Goal: Task Accomplishment & Management: Complete application form

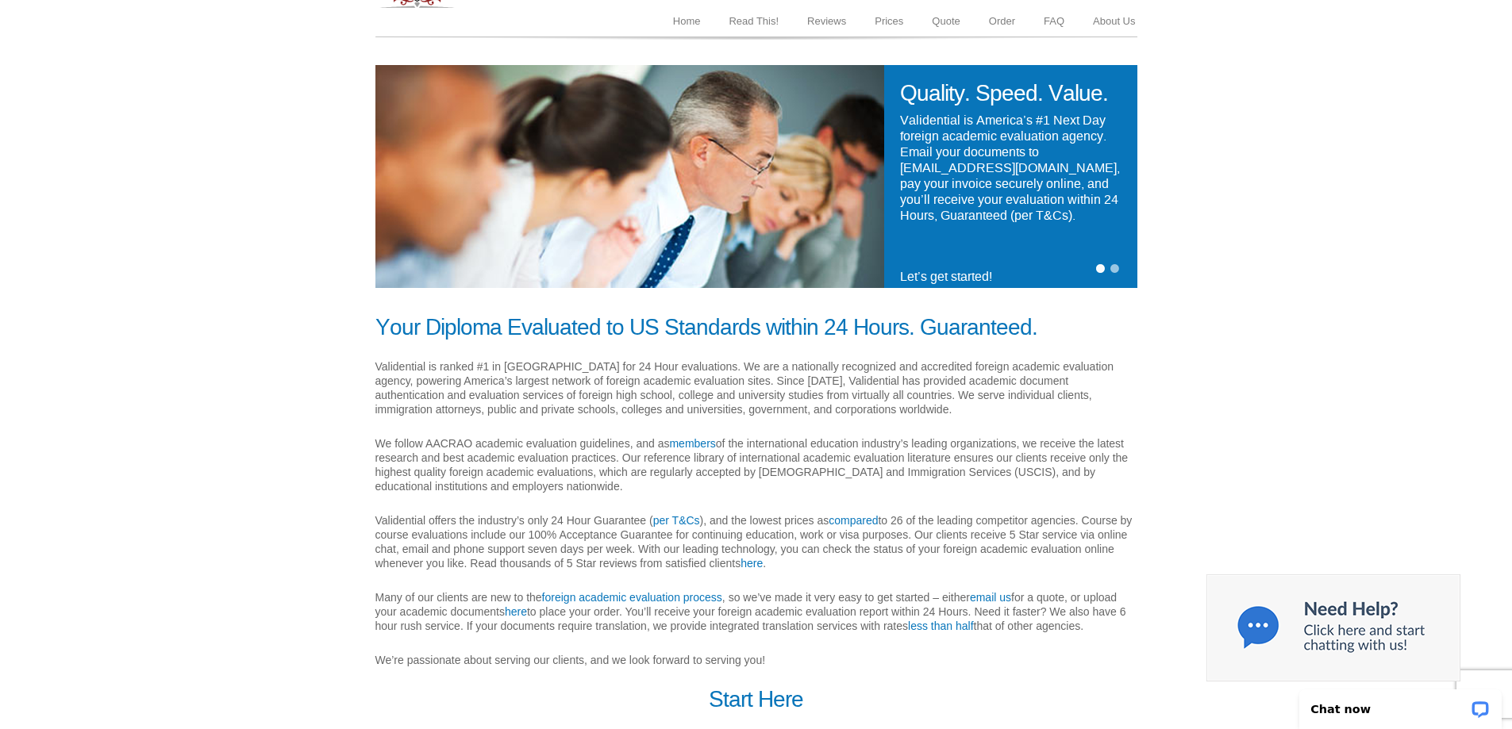
scroll to position [217, 0]
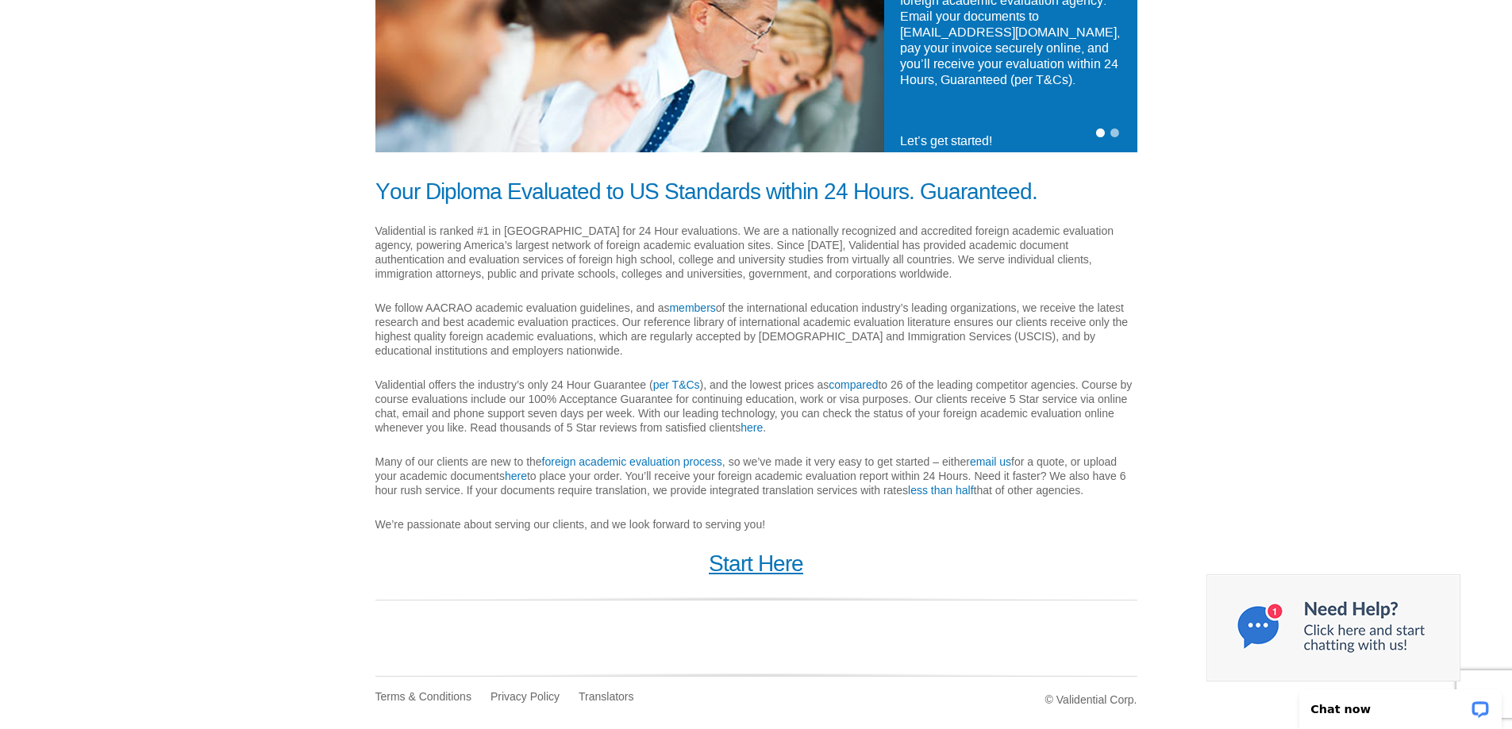
click at [766, 571] on link "Start Here" at bounding box center [756, 564] width 94 height 25
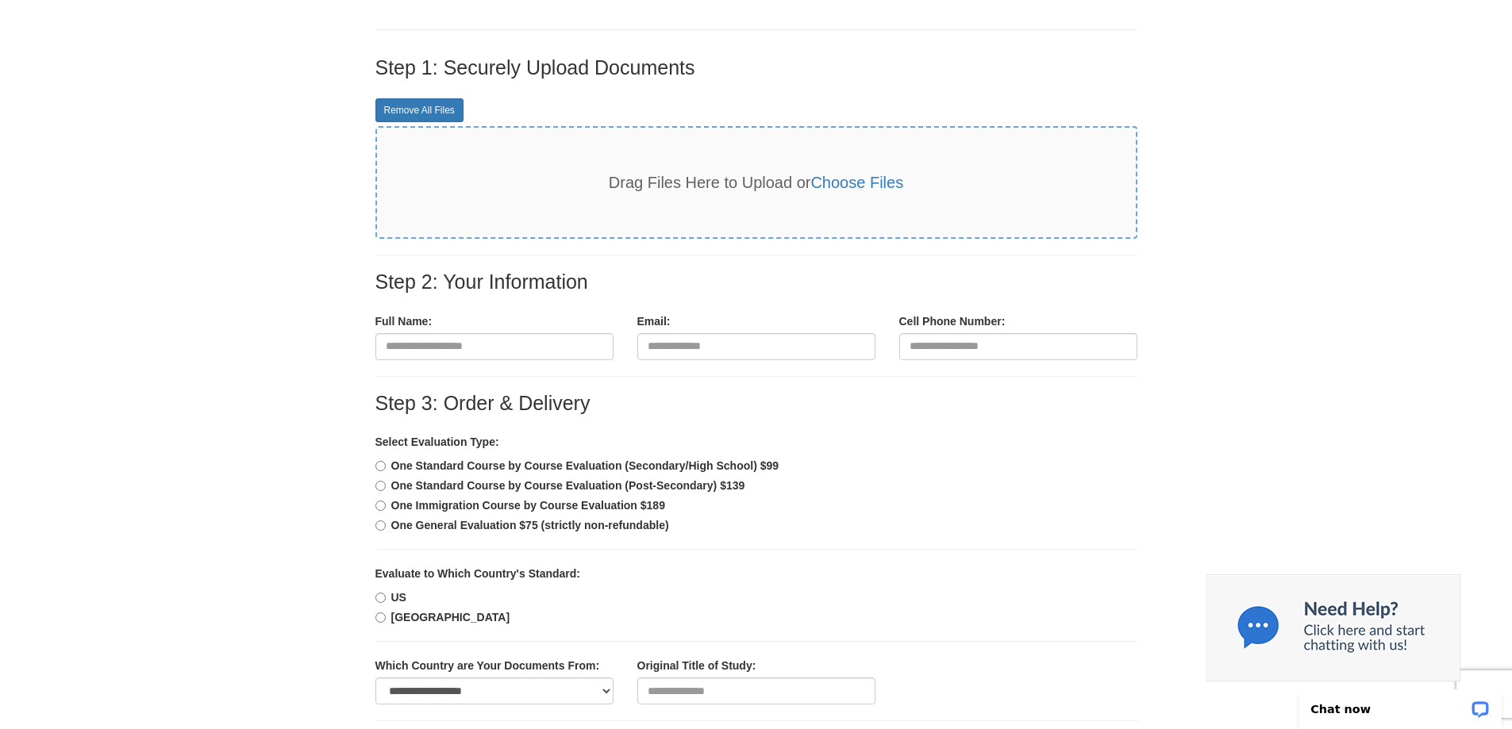
scroll to position [317, 0]
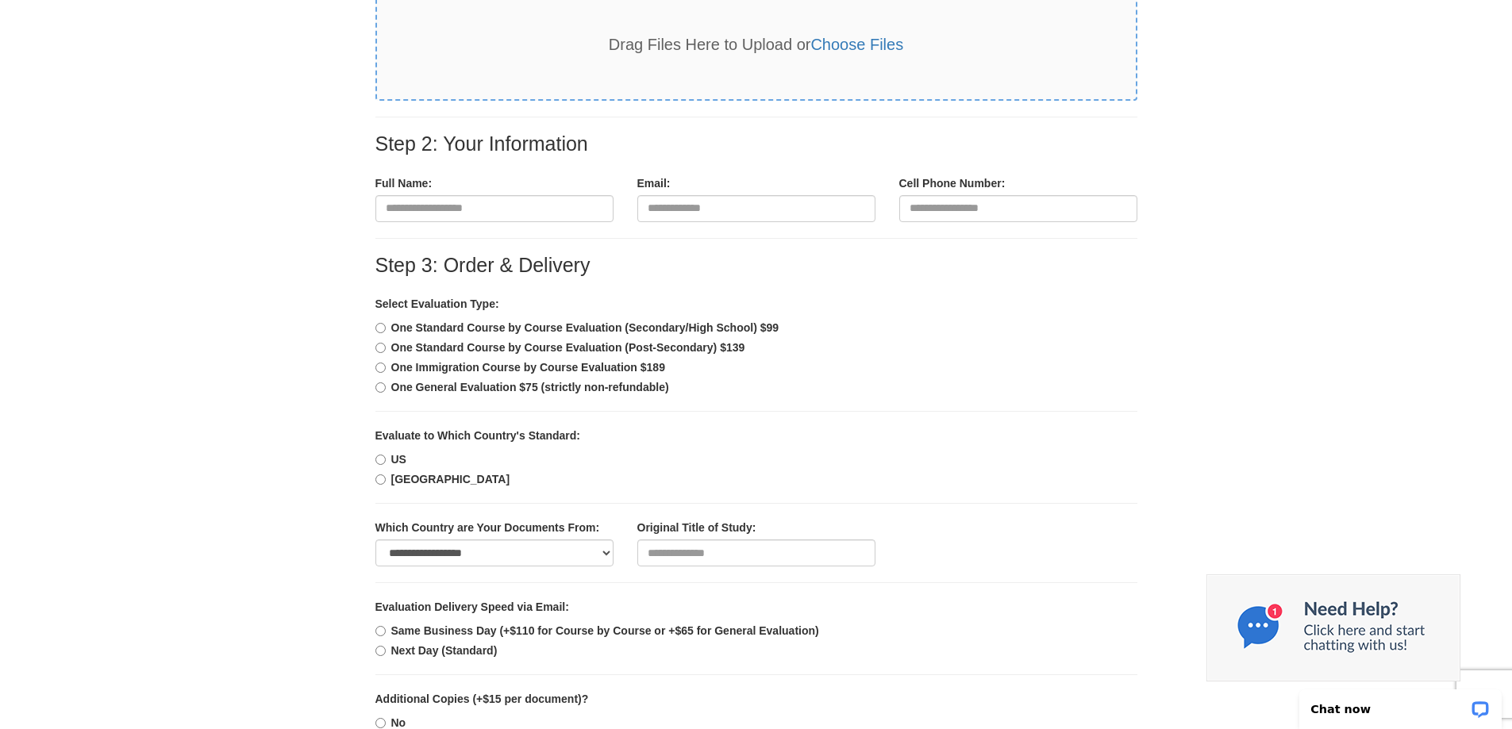
click at [465, 390] on b "One General Evaluation $75 (strictly non-refundable)" at bounding box center [530, 387] width 278 height 13
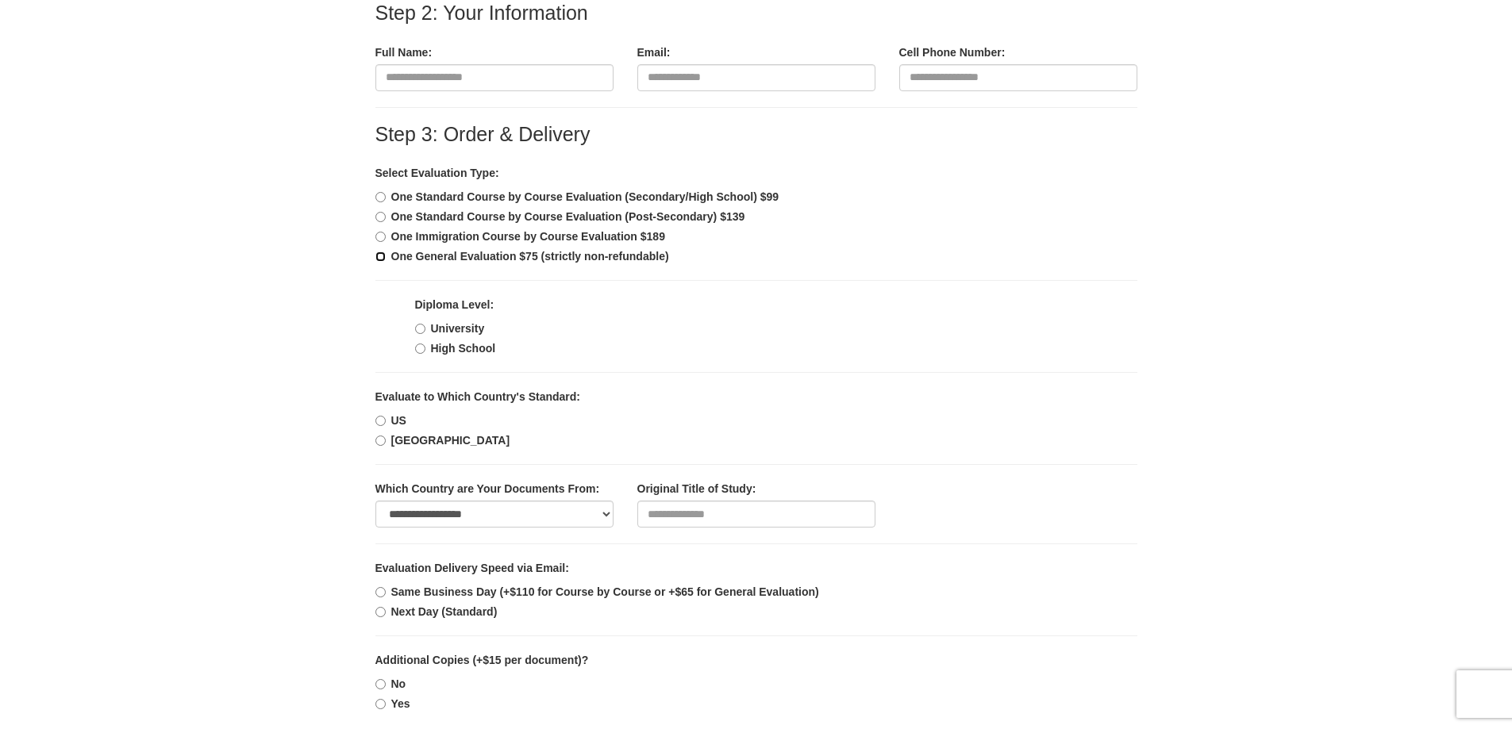
scroll to position [476, 0]
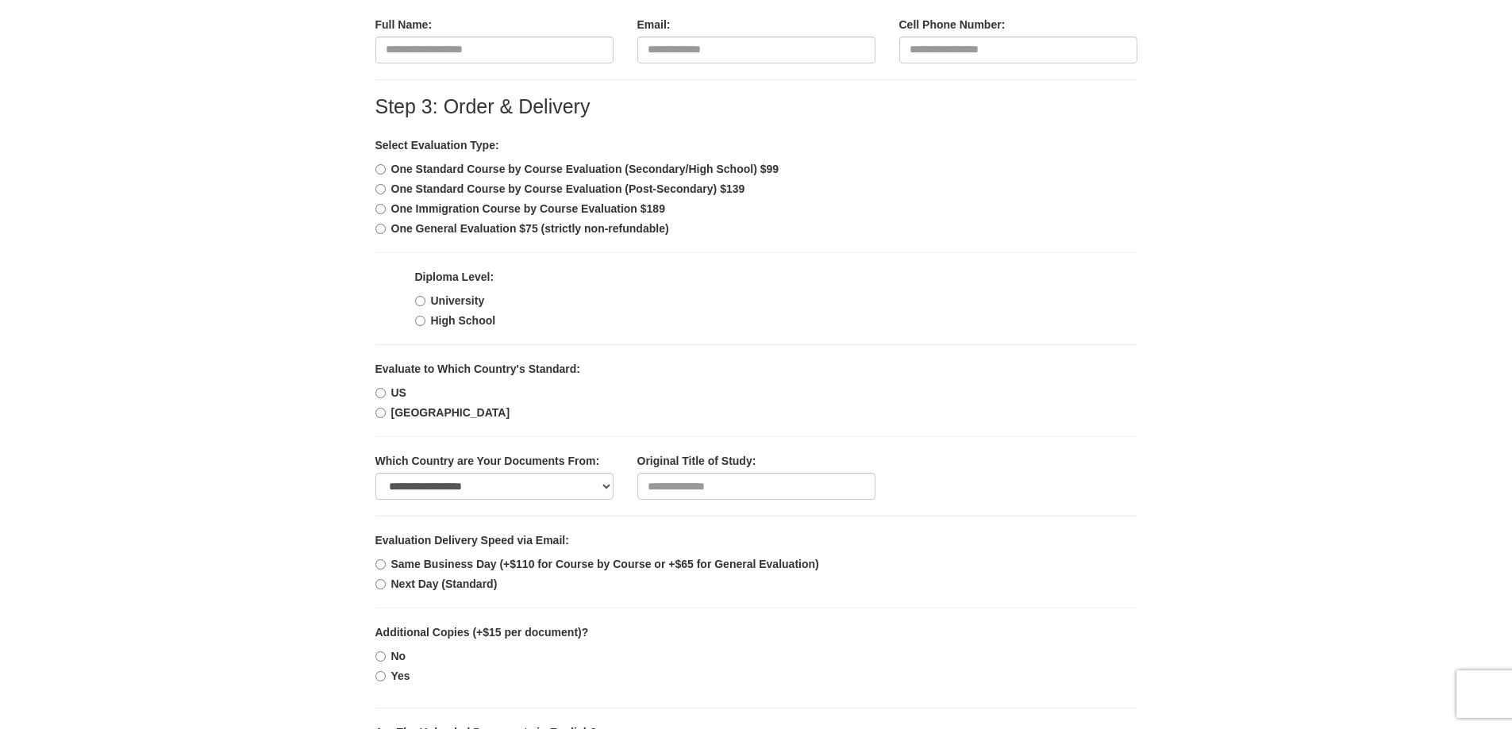
click at [402, 394] on b "US" at bounding box center [398, 393] width 15 height 13
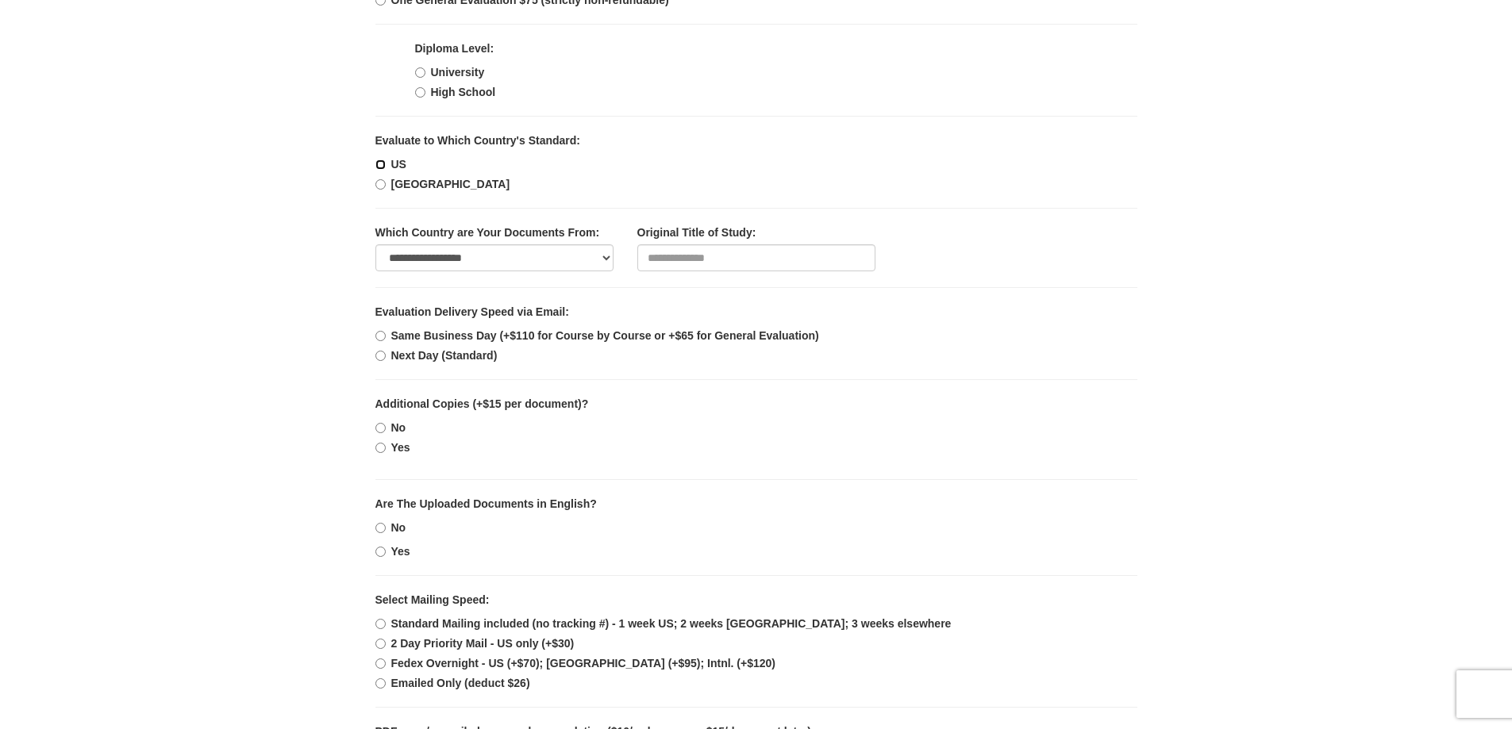
scroll to position [714, 0]
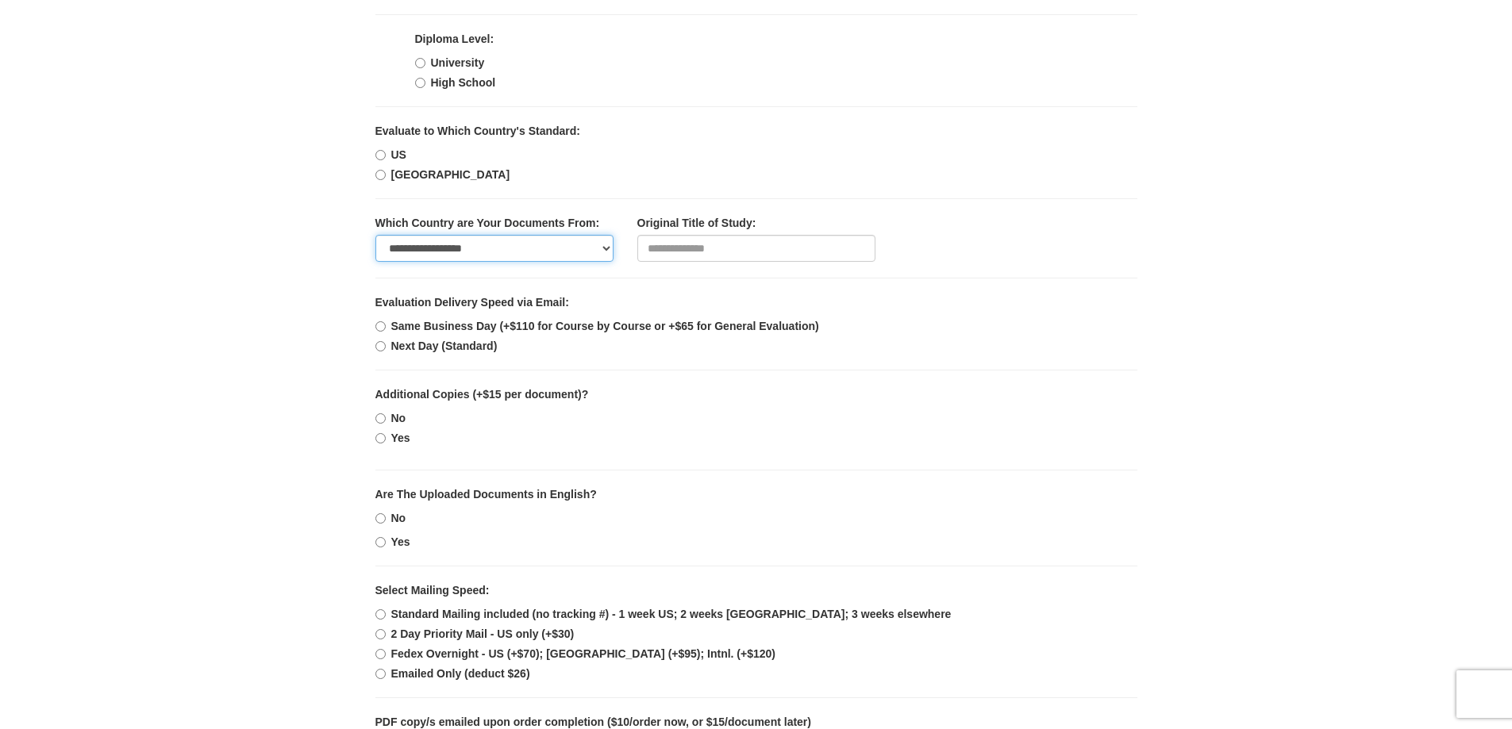
click at [591, 252] on select "**********" at bounding box center [494, 248] width 238 height 27
select select "**"
click at [375, 235] on select "**********" at bounding box center [494, 248] width 238 height 27
click at [706, 232] on div "Original Title of Study:" at bounding box center [756, 238] width 238 height 47
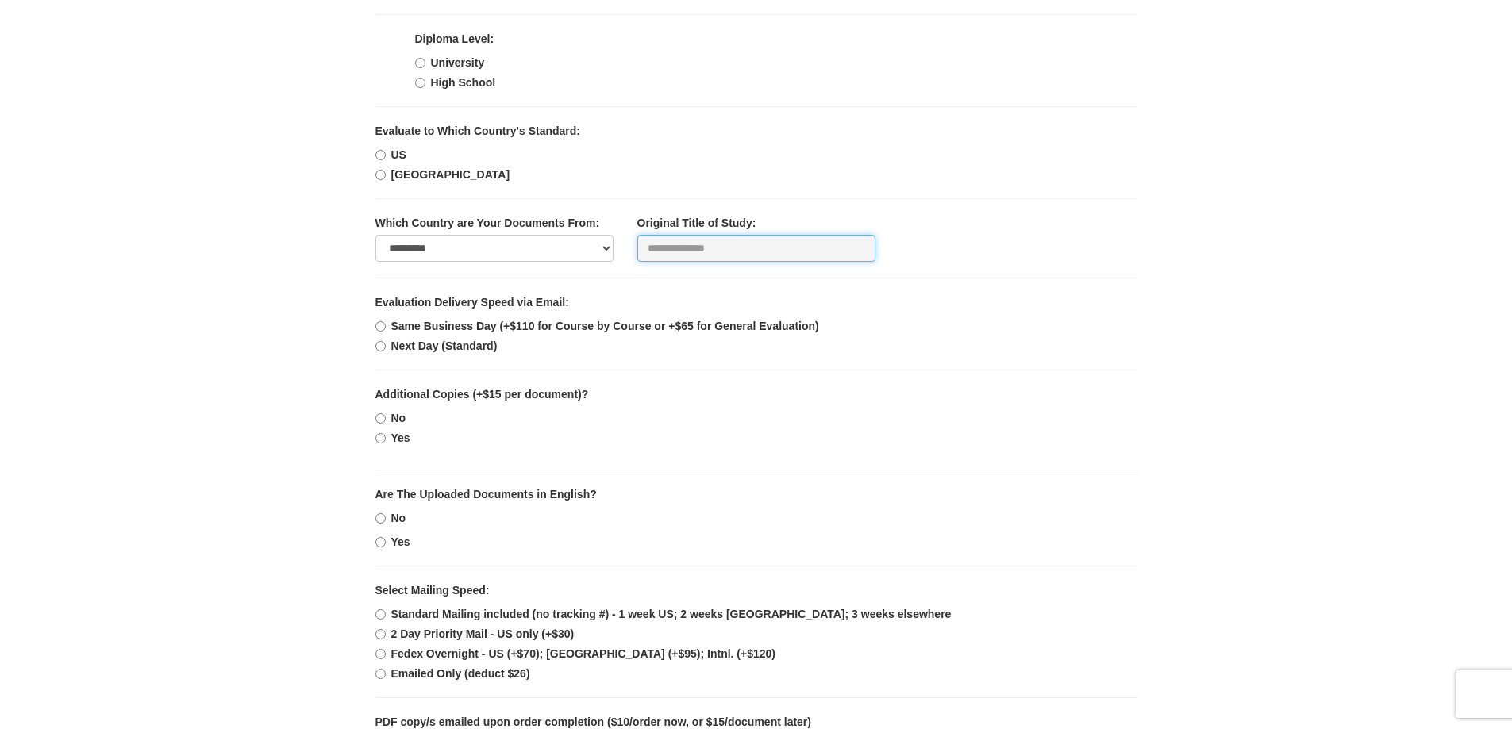
click at [706, 242] on input "text" at bounding box center [756, 248] width 238 height 27
click at [543, 306] on b "Evaluation Delivery Speed via Email:" at bounding box center [472, 302] width 194 height 13
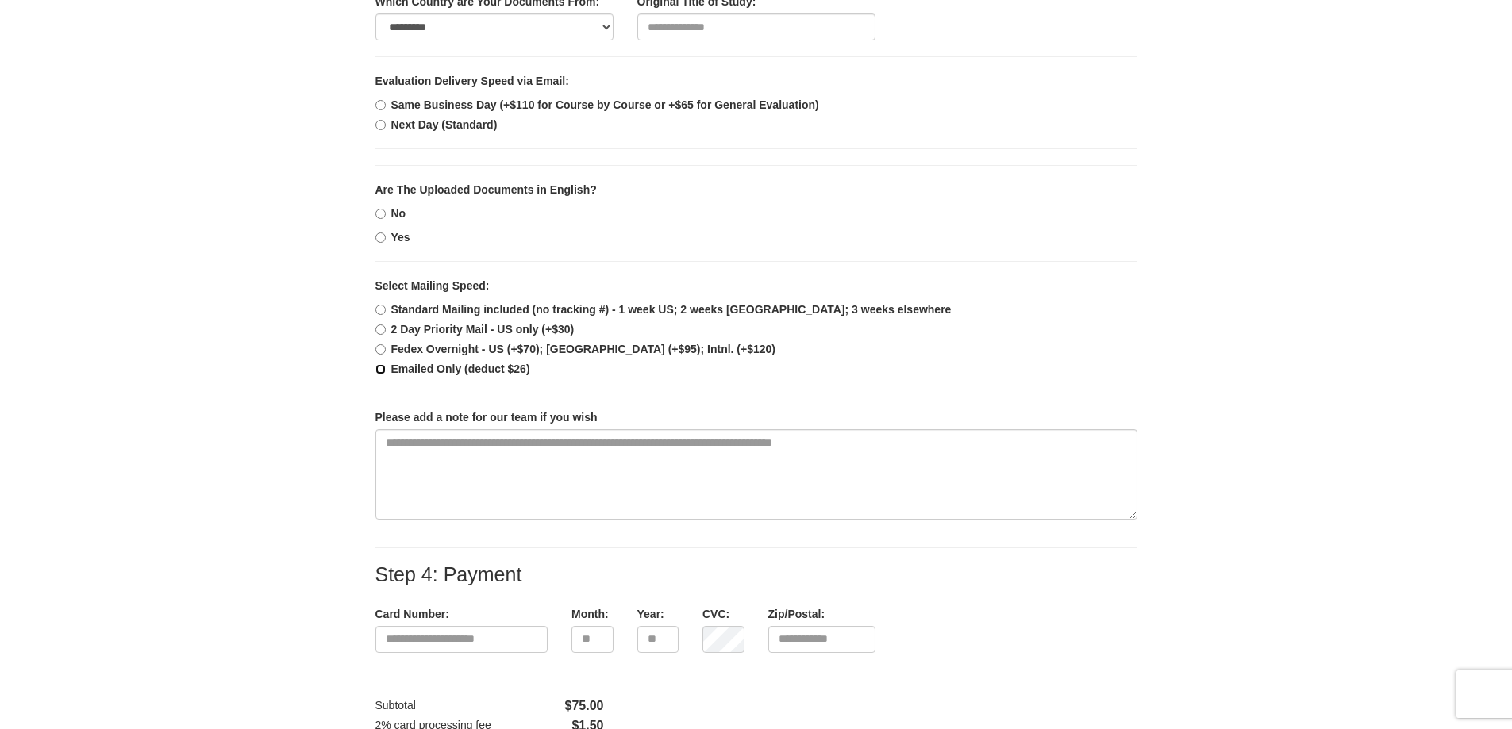
scroll to position [873, 0]
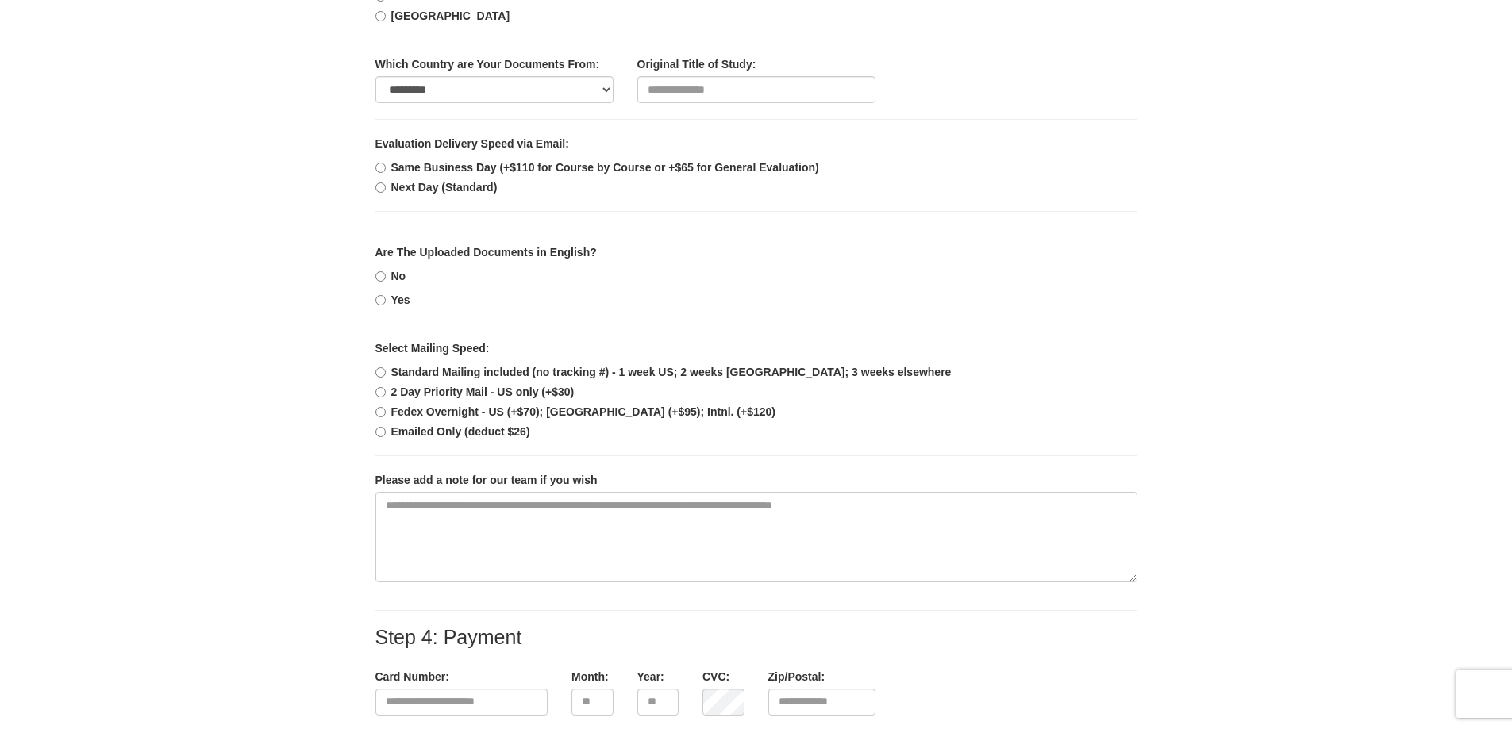
click at [425, 371] on b "Standard Mailing included (no tracking #) - 1 week US; 2 weeks [GEOGRAPHIC_DATA…" at bounding box center [671, 372] width 560 height 13
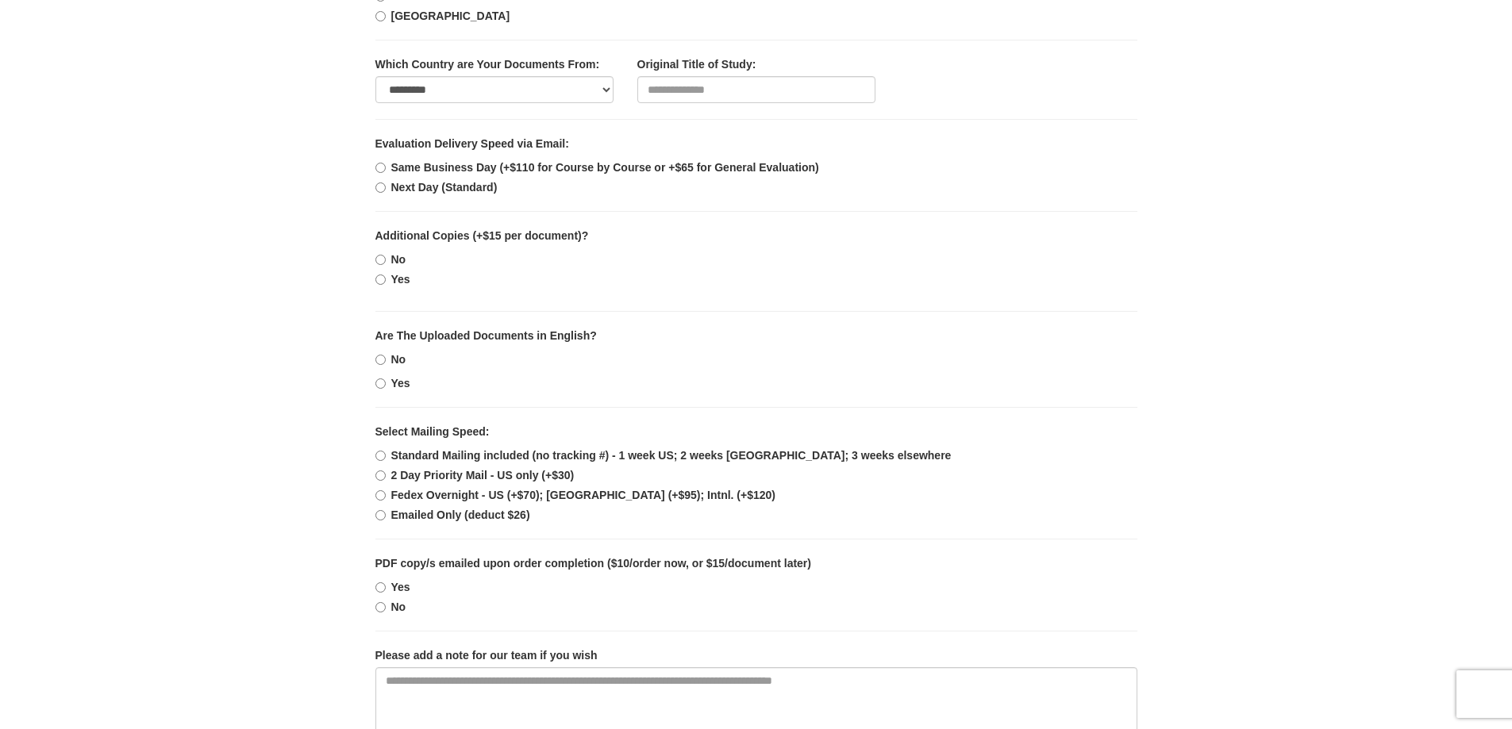
click at [424, 476] on b "2 Day Priority Mail - US only (+$30)" at bounding box center [482, 475] width 183 height 13
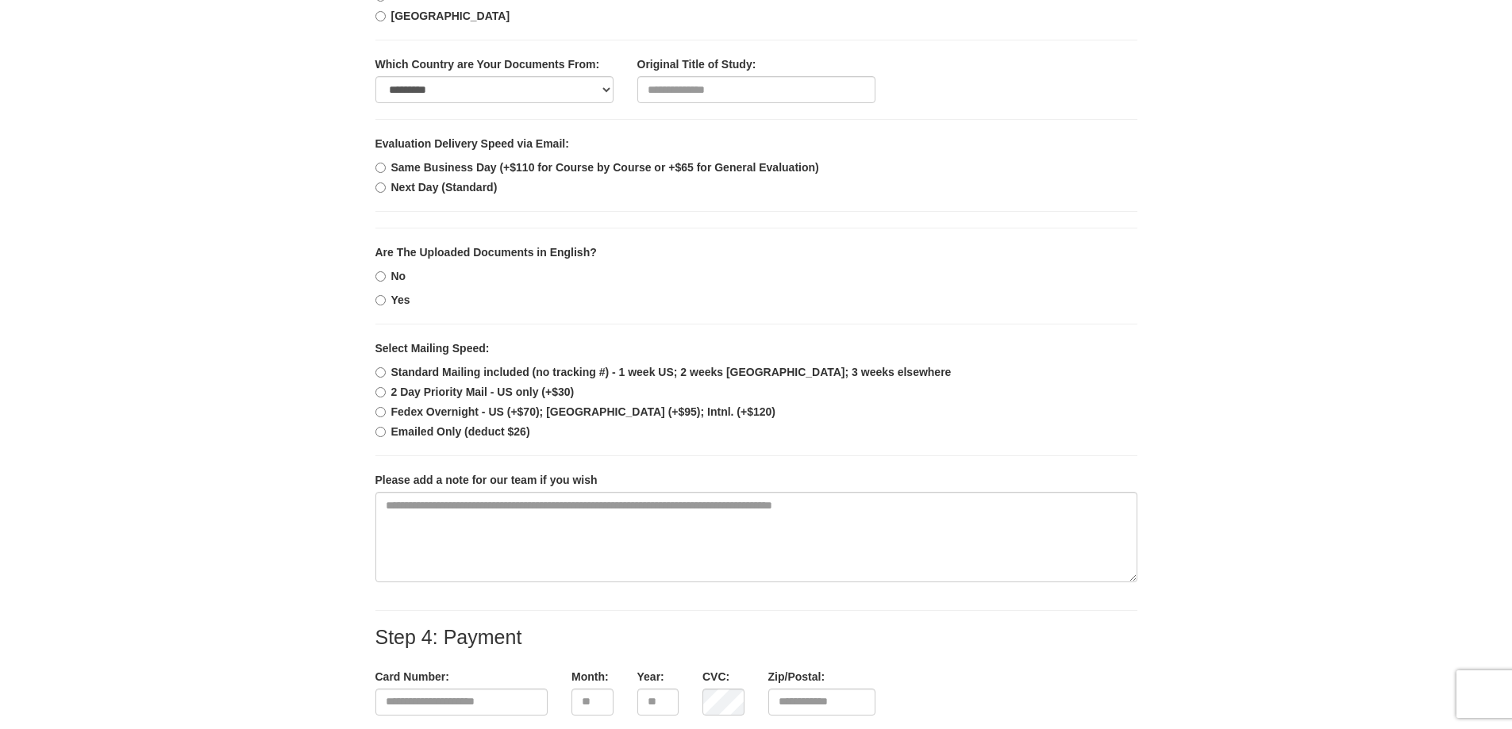
click at [418, 377] on b "Standard Mailing included (no tracking #) - 1 week US; 2 weeks [GEOGRAPHIC_DATA…" at bounding box center [671, 372] width 560 height 13
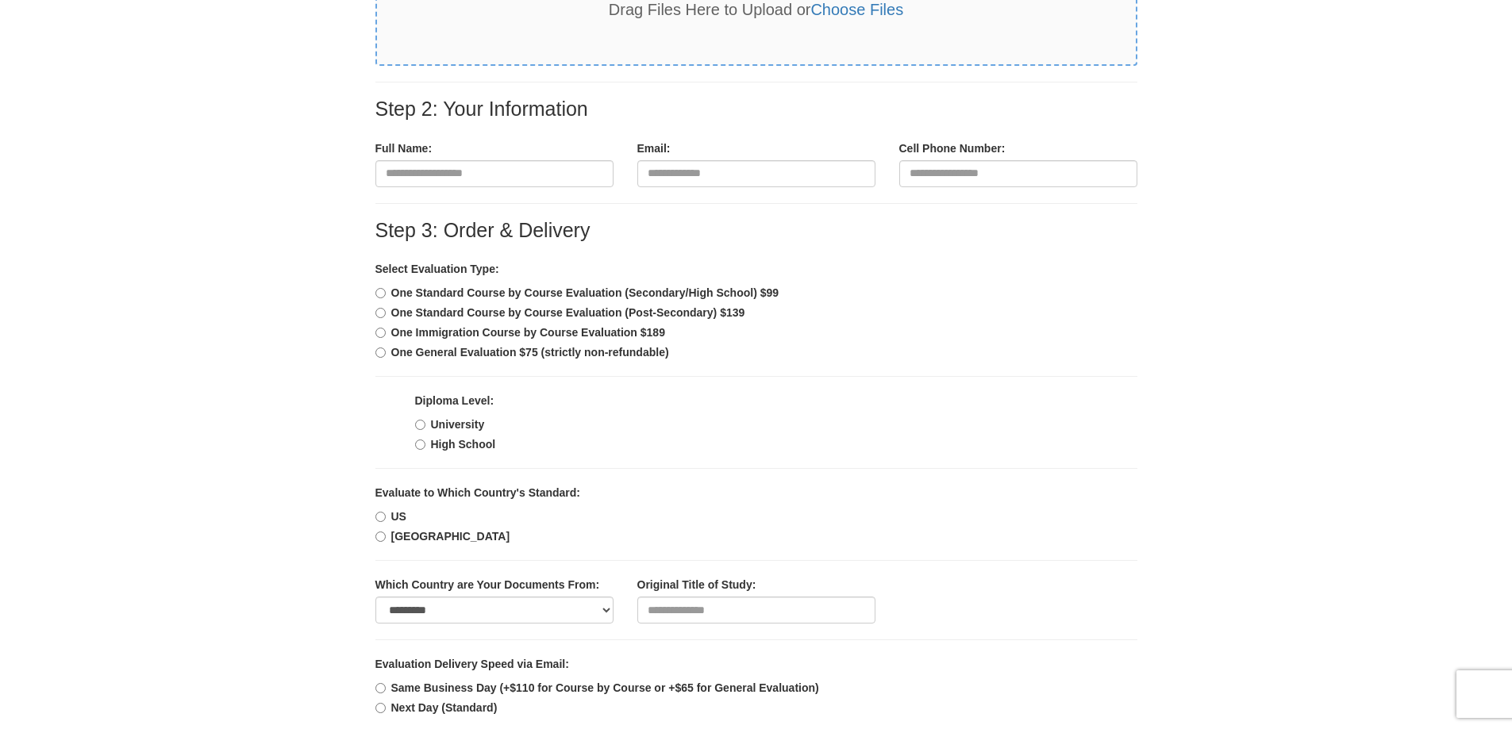
scroll to position [397, 0]
